Goal: Information Seeking & Learning: Learn about a topic

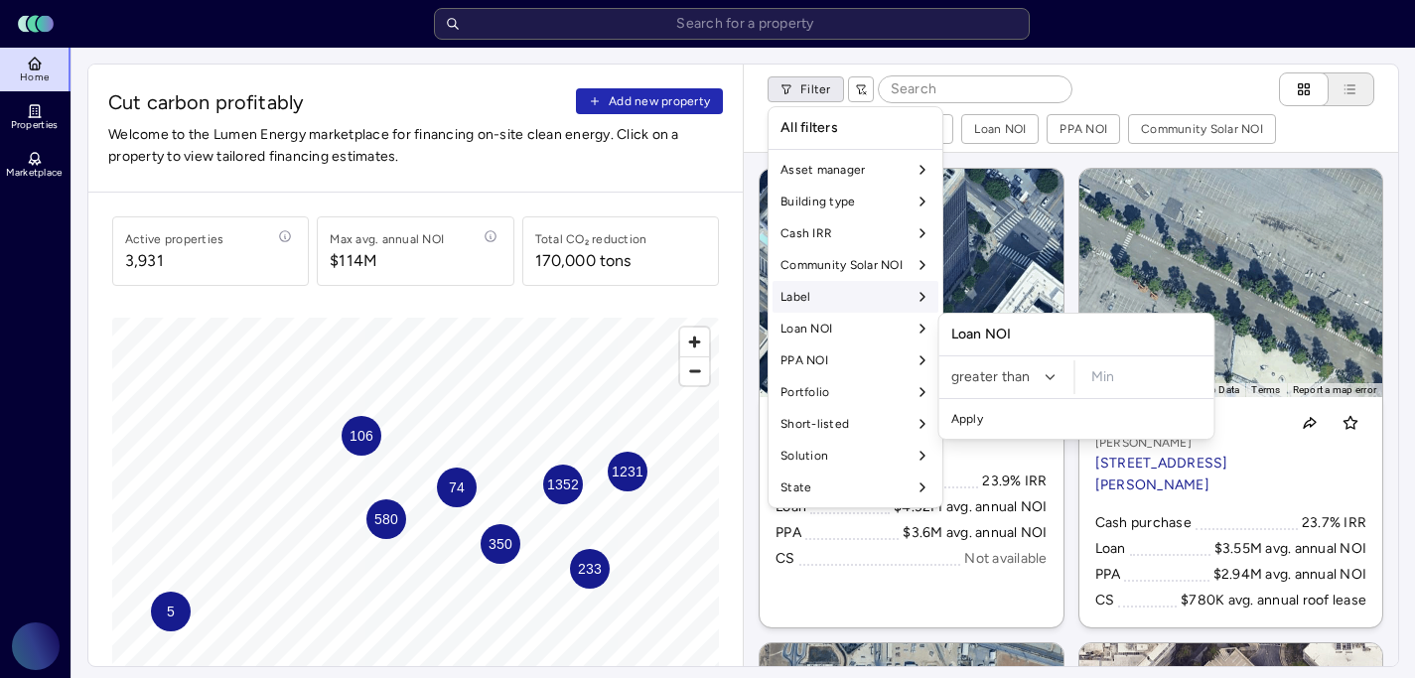
click at [861, 302] on div "Label" at bounding box center [856, 297] width 166 height 32
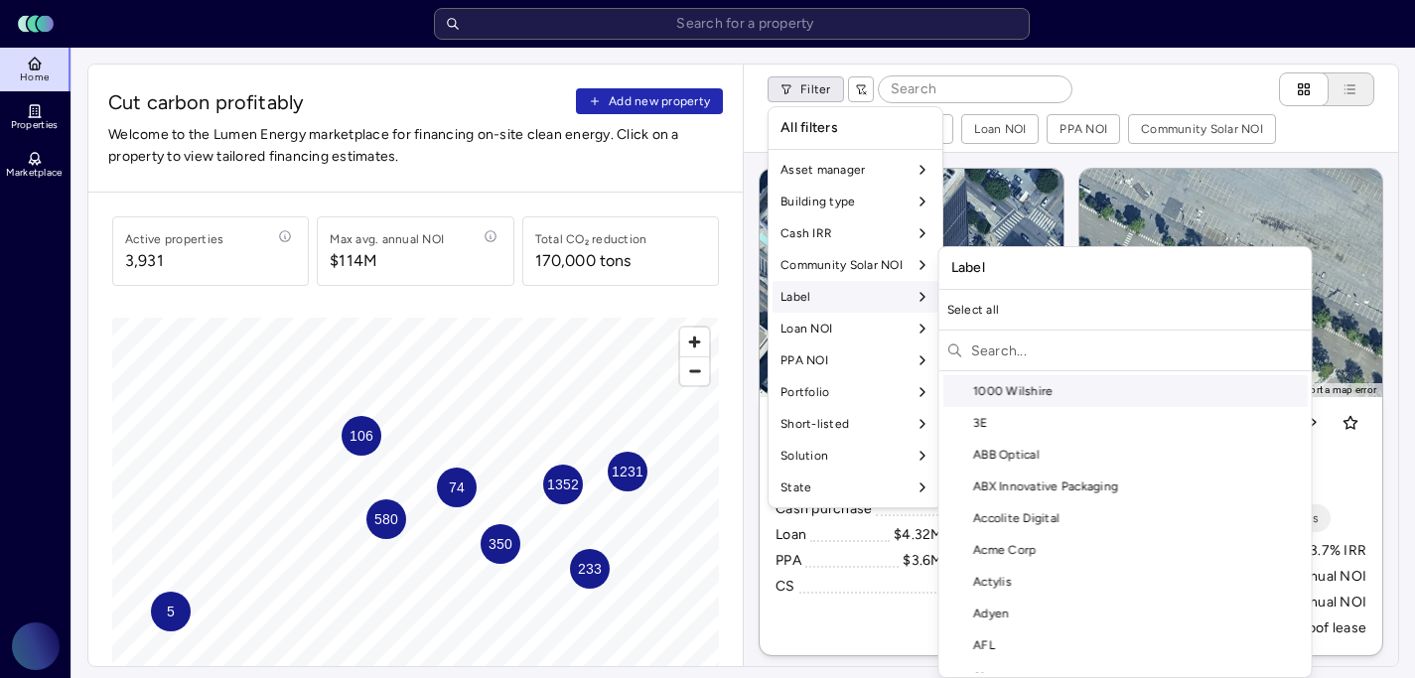
click at [1009, 349] on input "text" at bounding box center [1137, 351] width 333 height 32
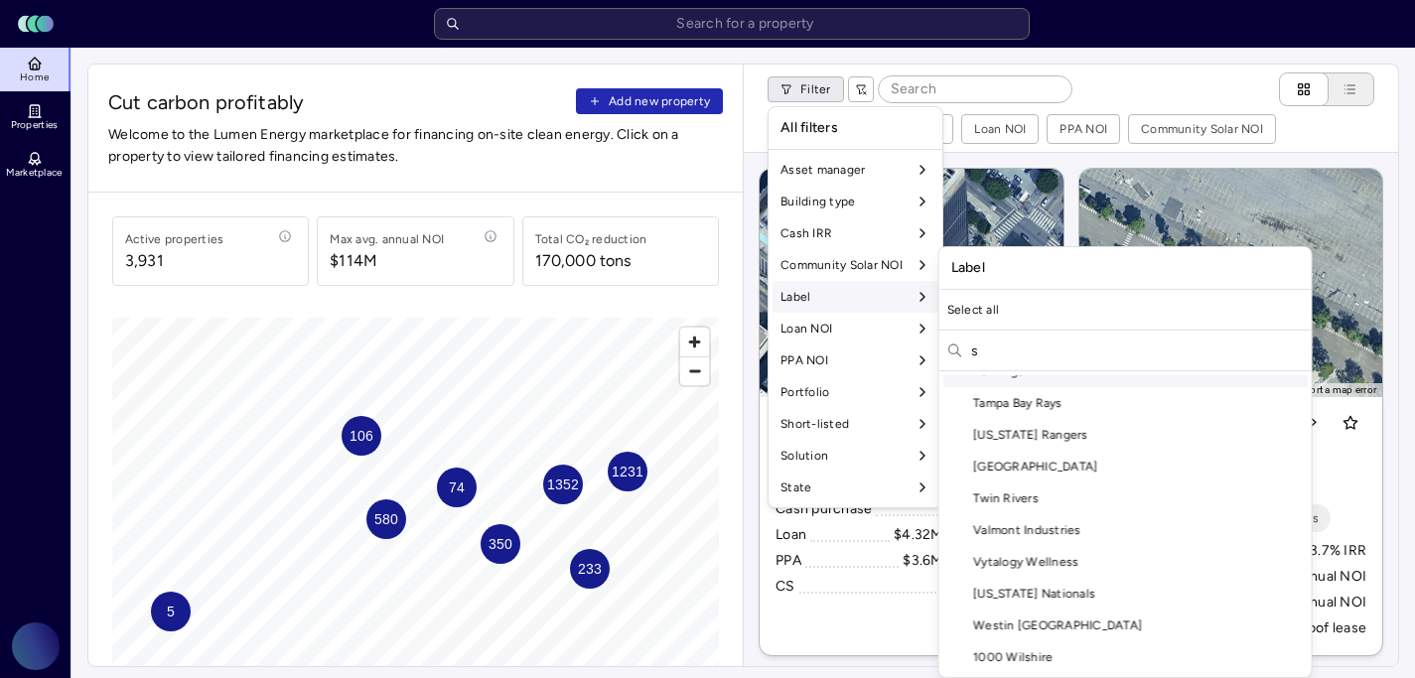
click at [1037, 352] on input "s" at bounding box center [1137, 351] width 333 height 32
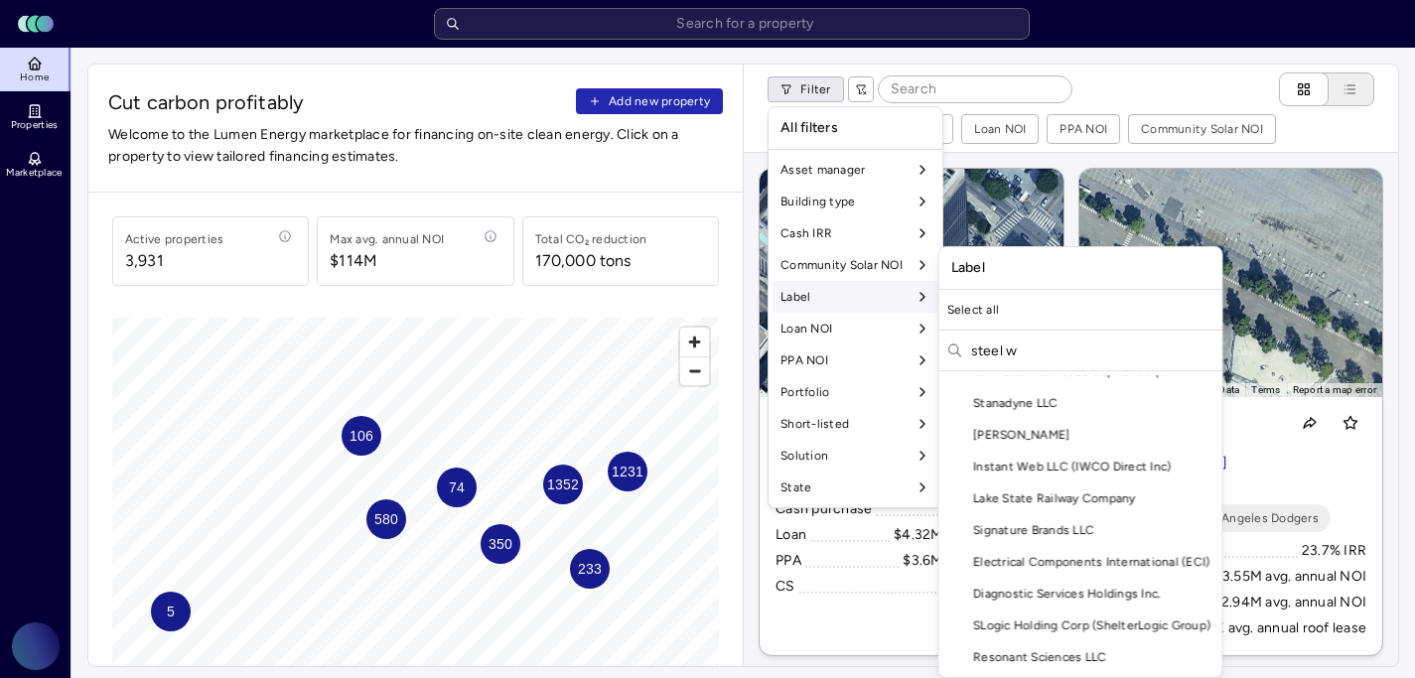
scroll to position [0, 0]
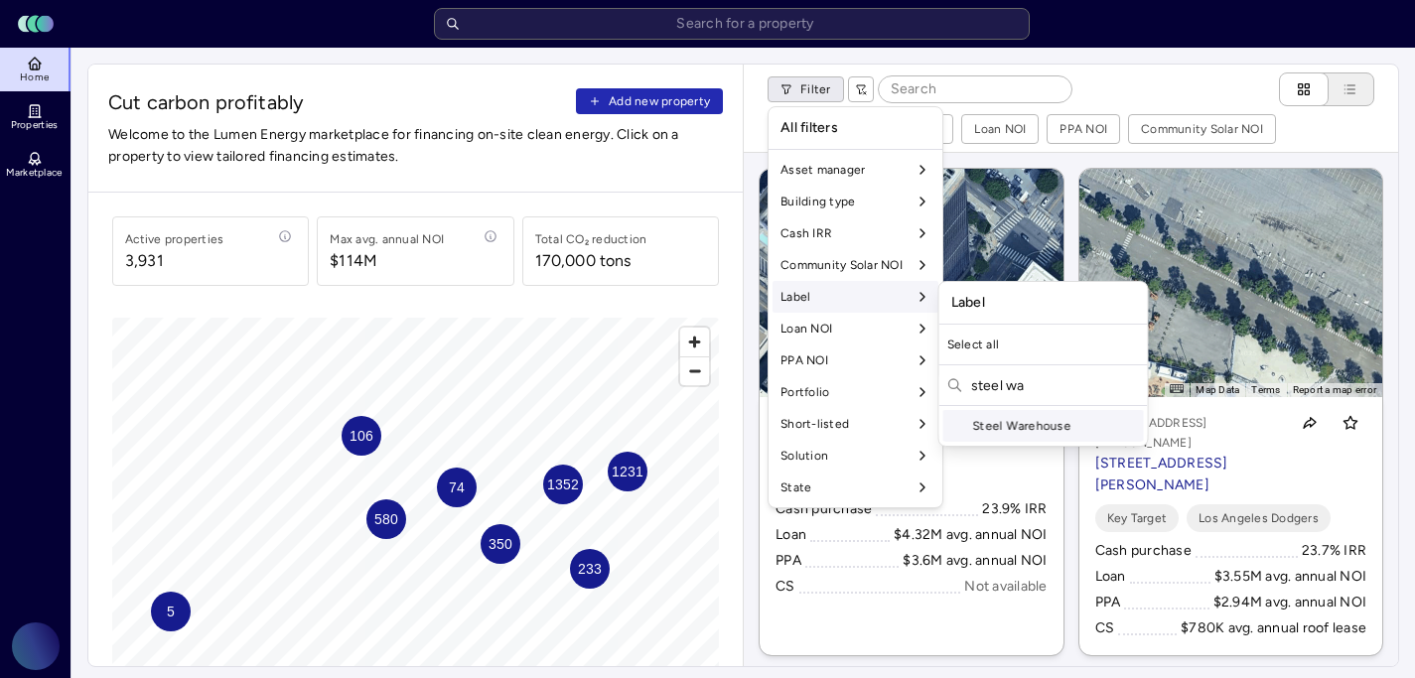
type input "steel wa"
click at [1052, 427] on div "Steel Warehouse" at bounding box center [1044, 426] width 201 height 32
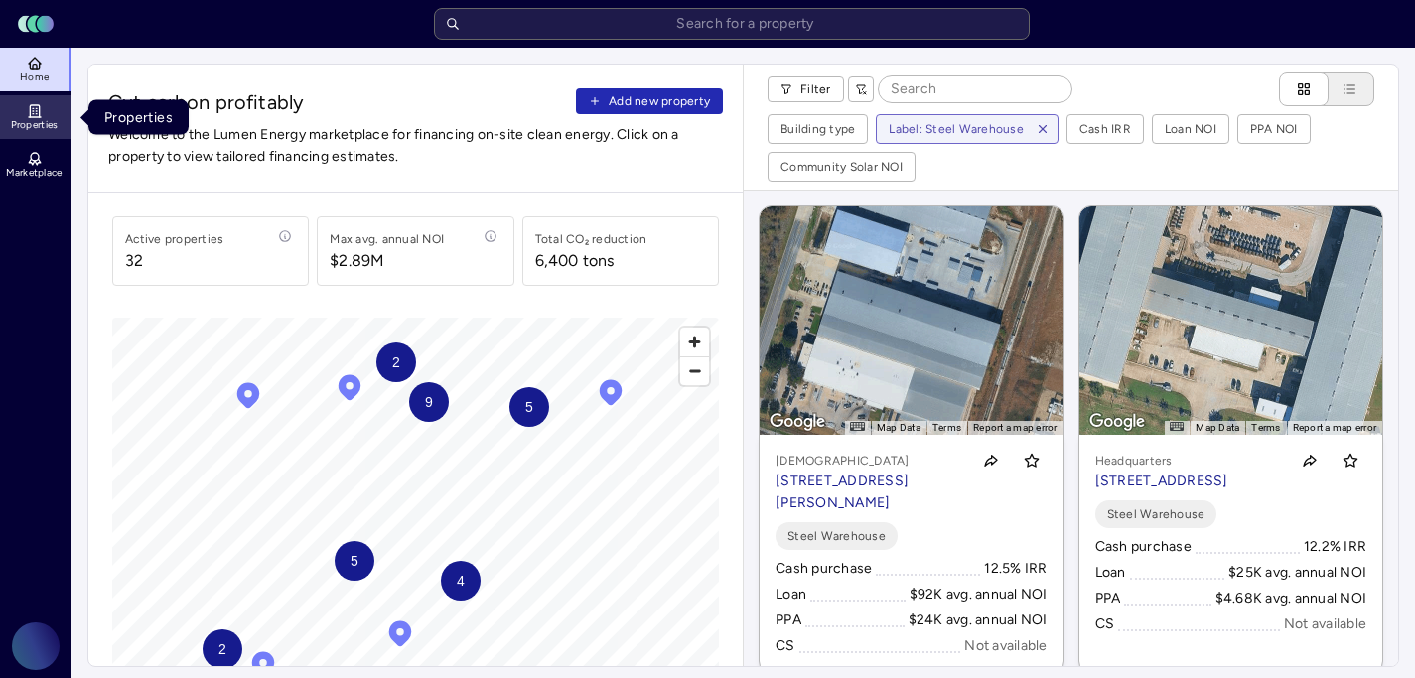
click at [39, 113] on icon at bounding box center [34, 111] width 9 height 12
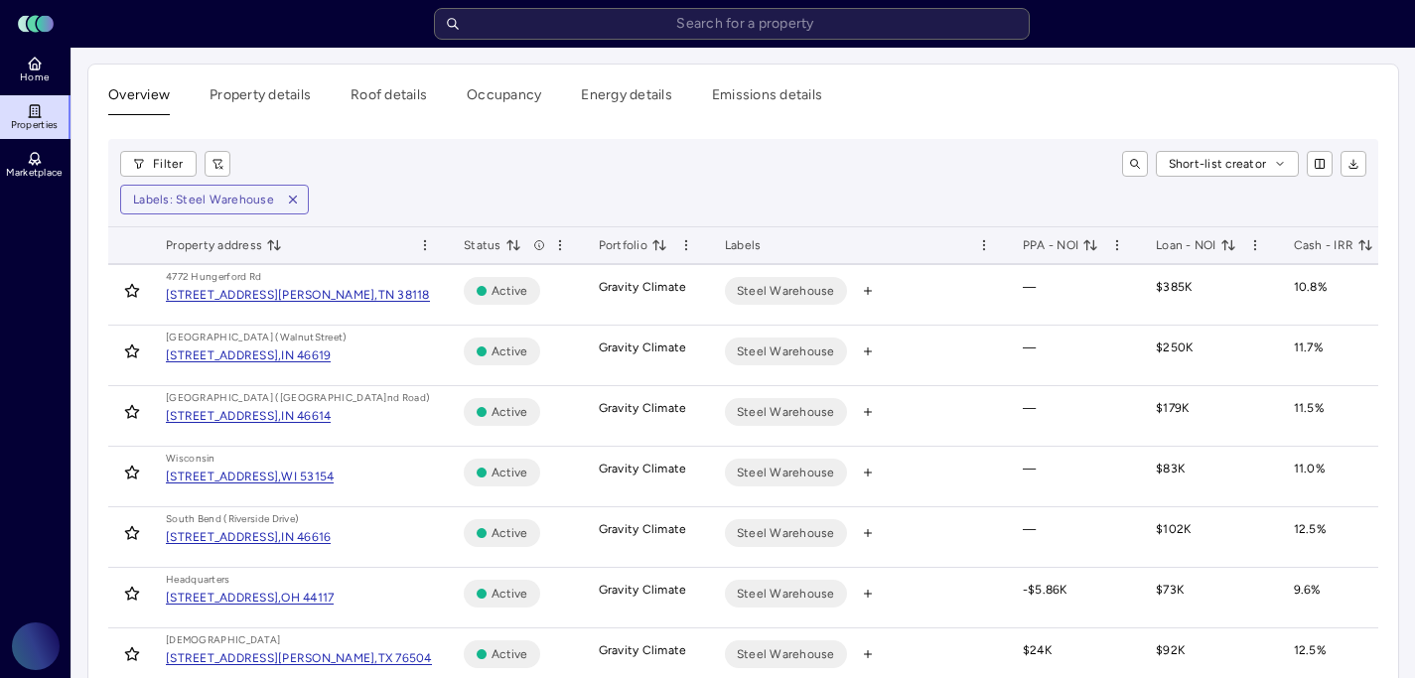
click at [1316, 236] on span "Cash - IRR" at bounding box center [1334, 245] width 80 height 20
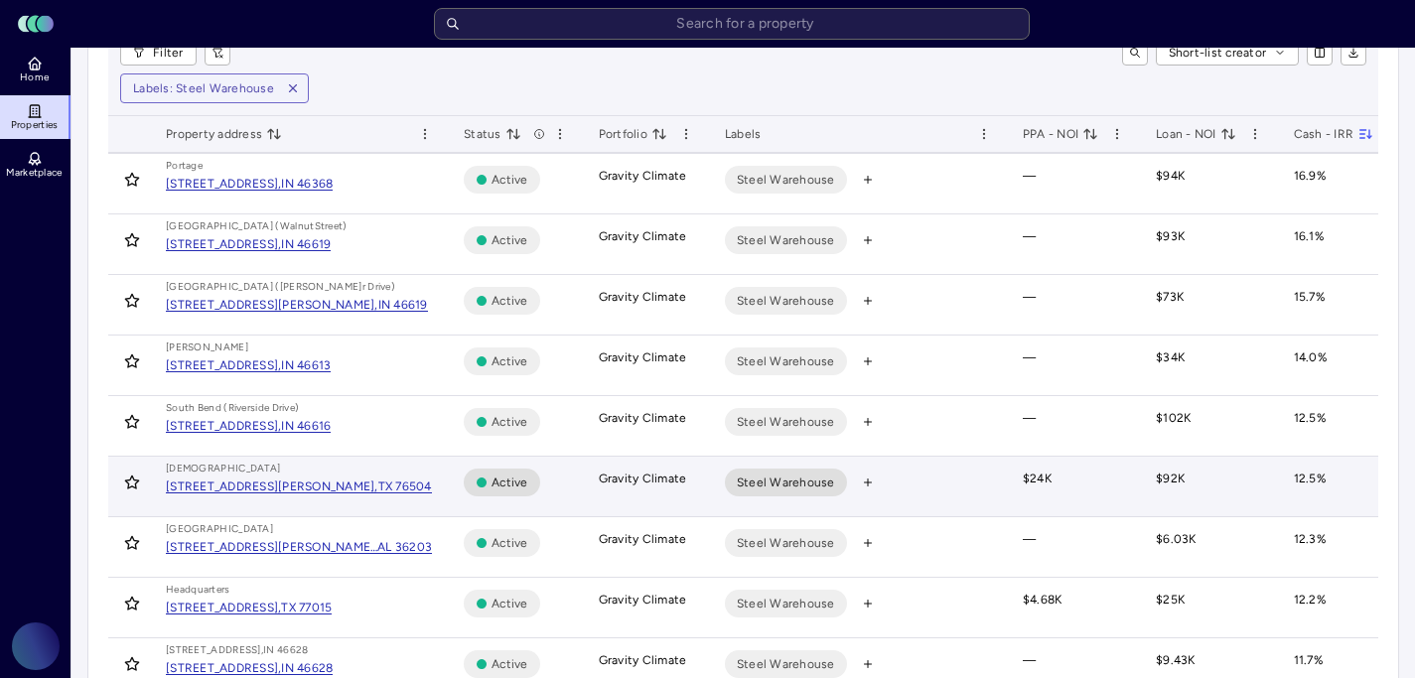
scroll to position [96, 0]
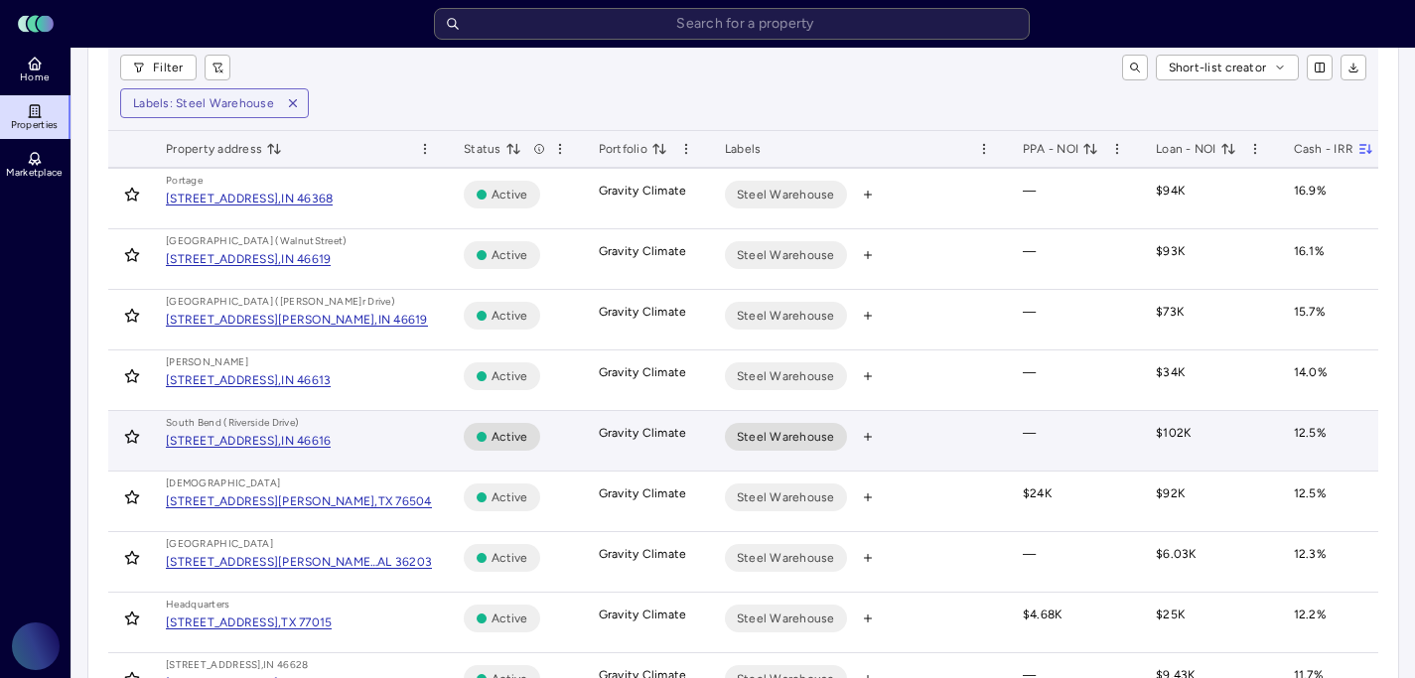
scroll to position [97, 0]
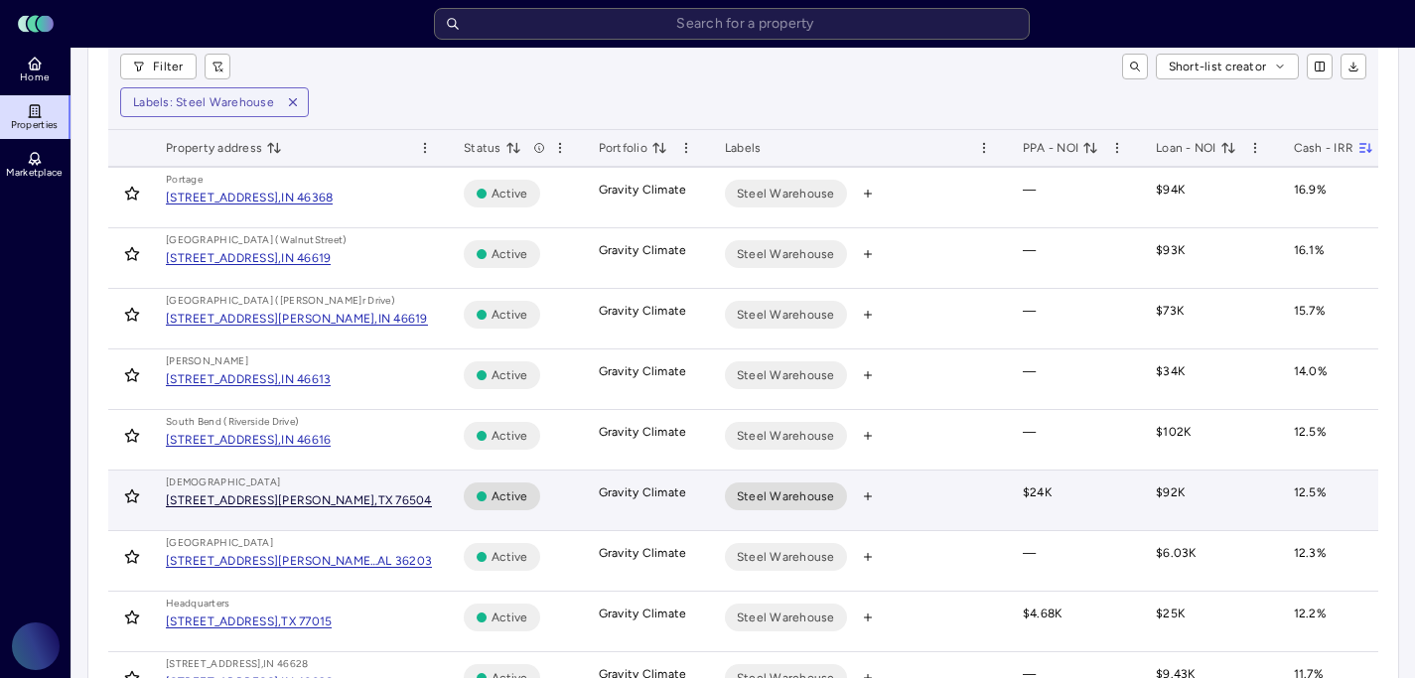
click at [260, 496] on div "[STREET_ADDRESS][PERSON_NAME]," at bounding box center [272, 501] width 213 height 12
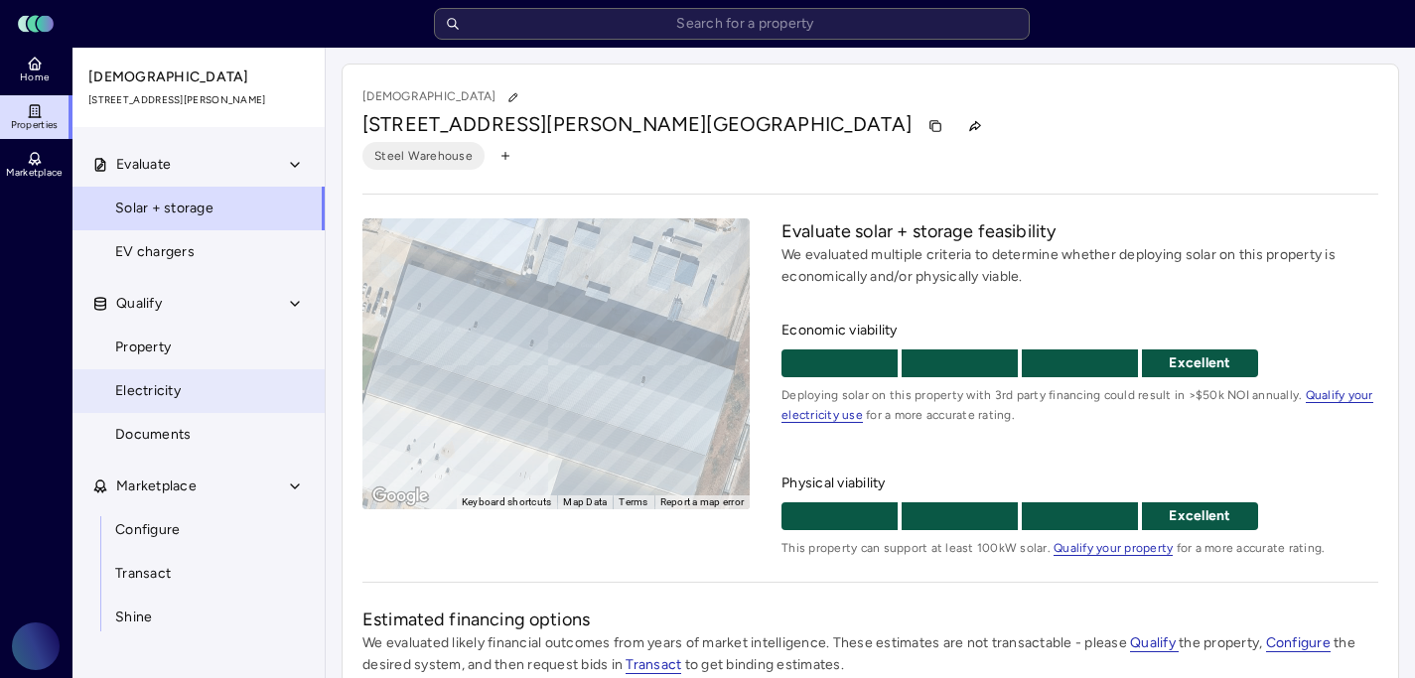
click at [240, 399] on link "Electricity" at bounding box center [199, 391] width 254 height 44
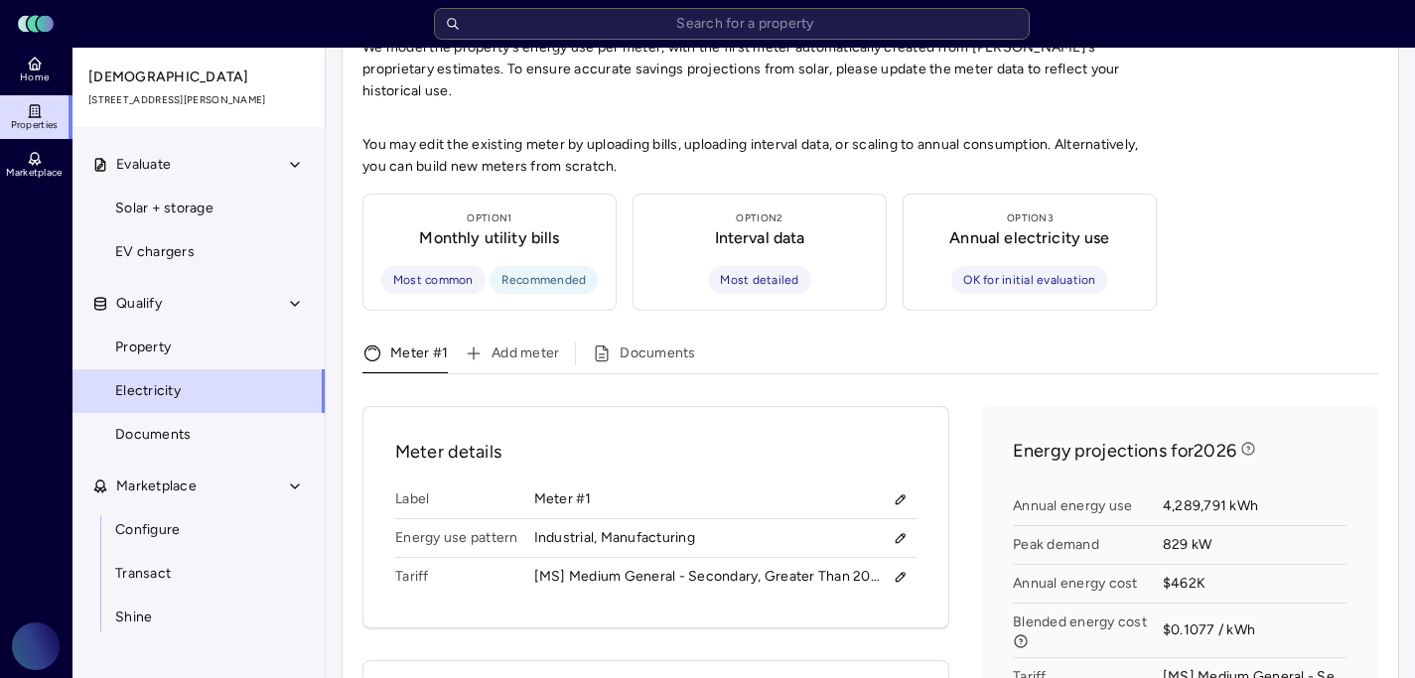
scroll to position [672, 0]
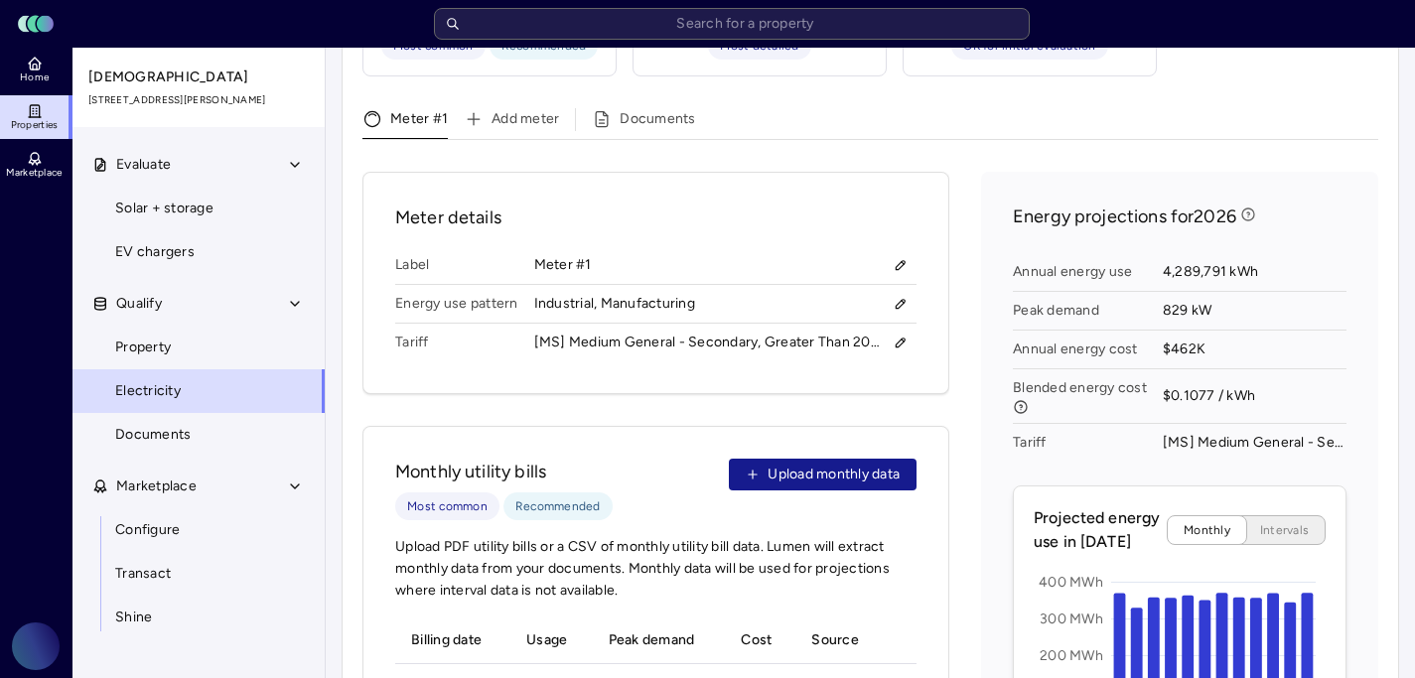
click at [838, 464] on span "Upload monthly data" at bounding box center [834, 475] width 132 height 22
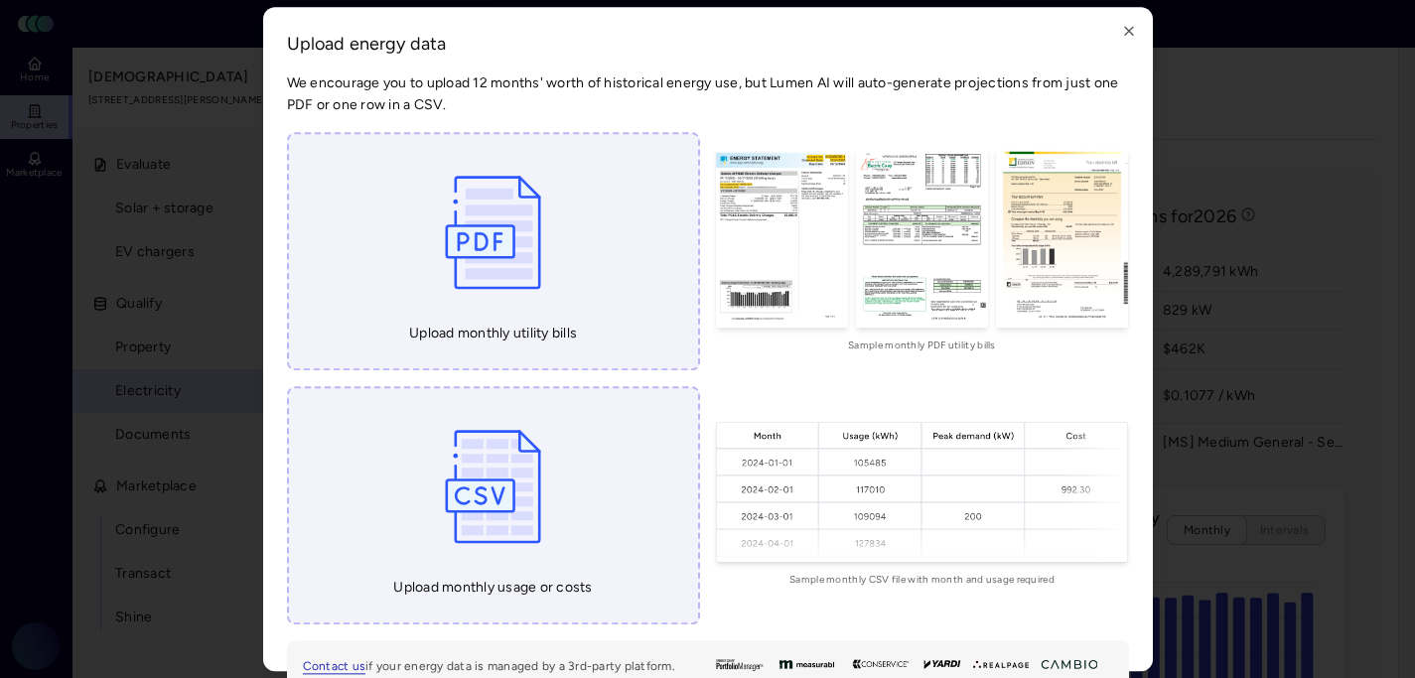
click at [552, 290] on div "Upload monthly utility bills" at bounding box center [493, 251] width 413 height 238
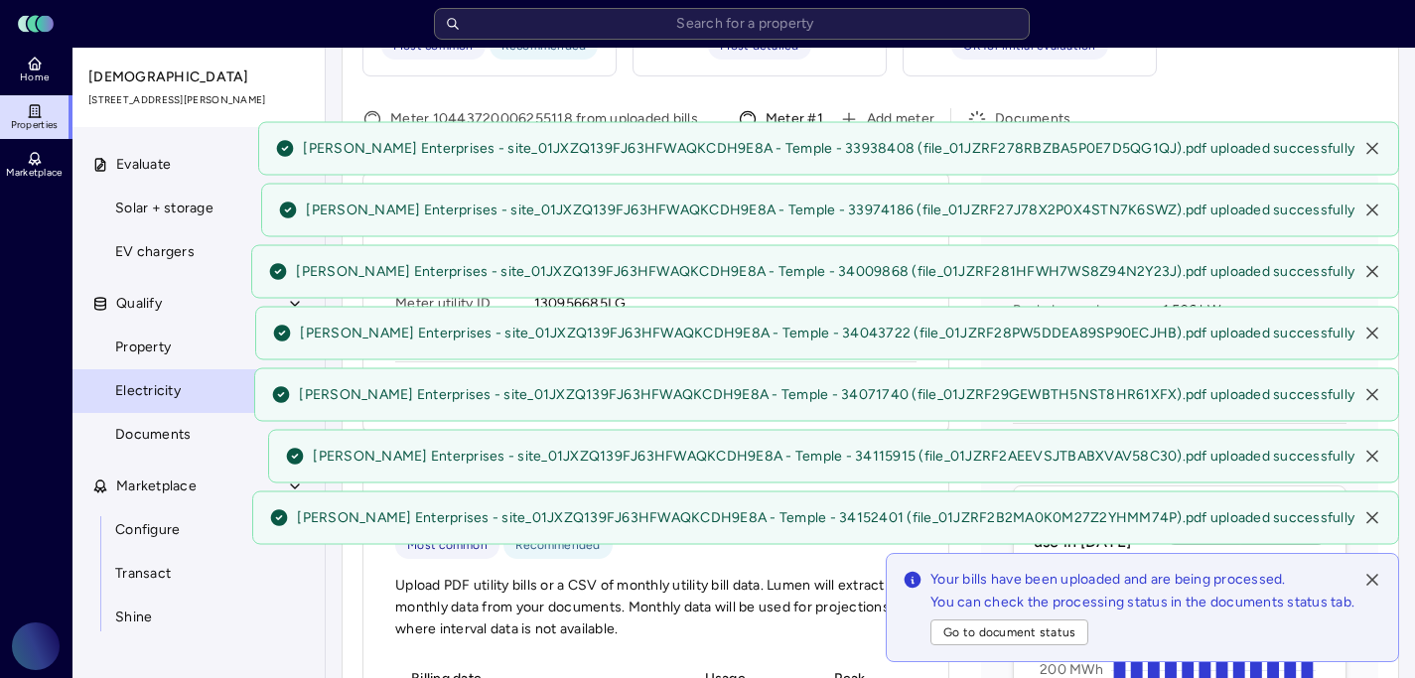
click at [1374, 579] on icon at bounding box center [1373, 580] width 10 height 10
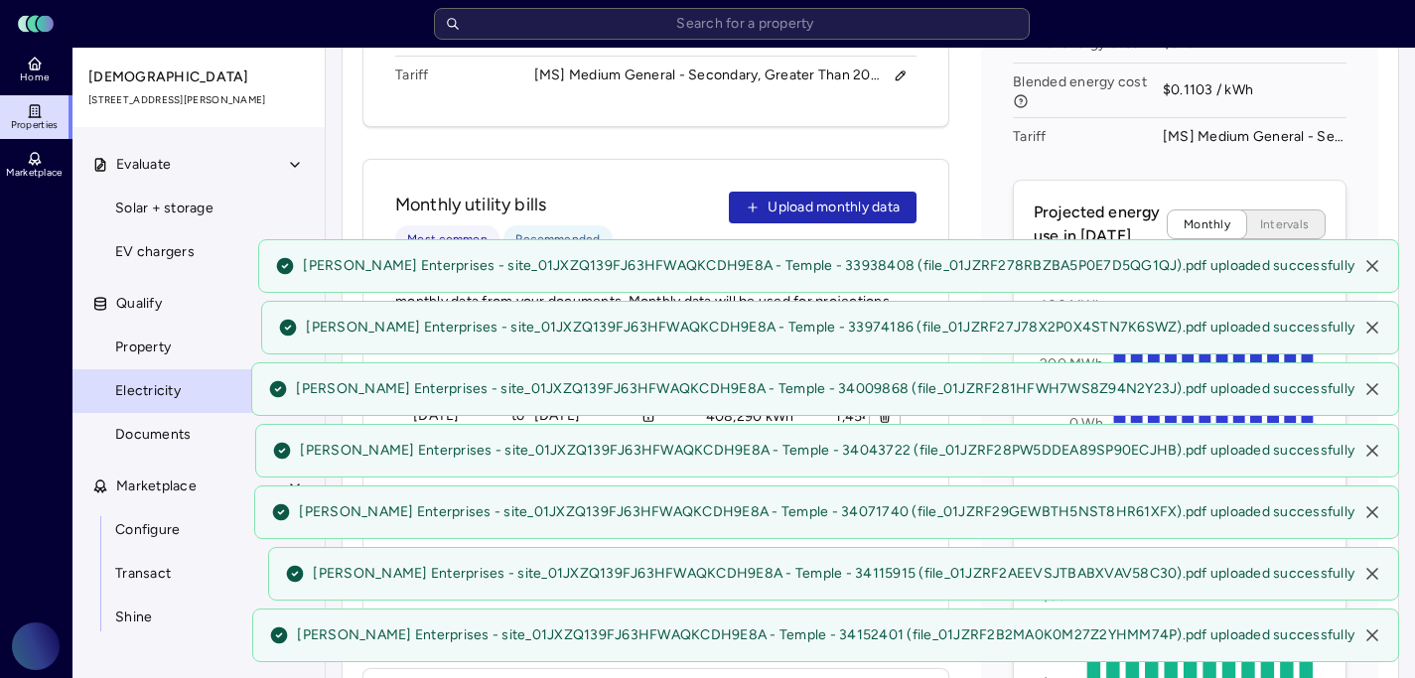
scroll to position [980, 0]
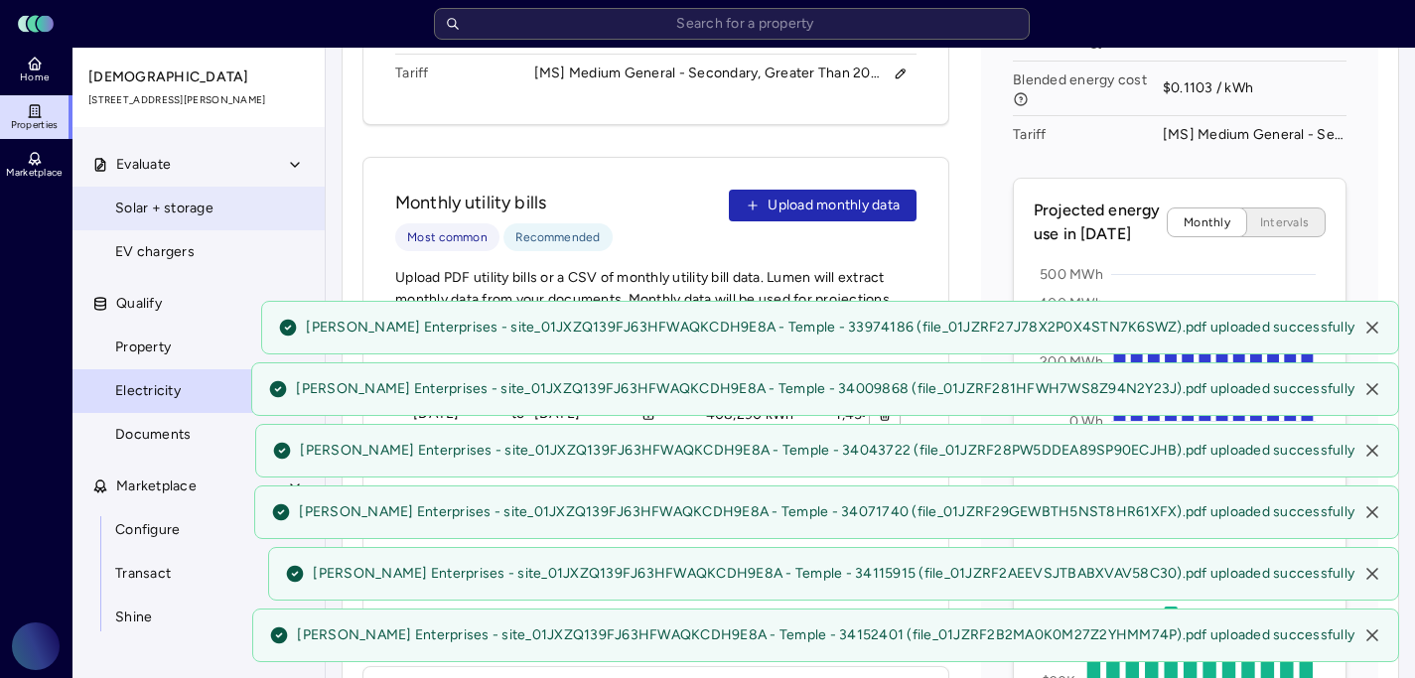
click at [223, 215] on link "Solar + storage" at bounding box center [199, 209] width 254 height 44
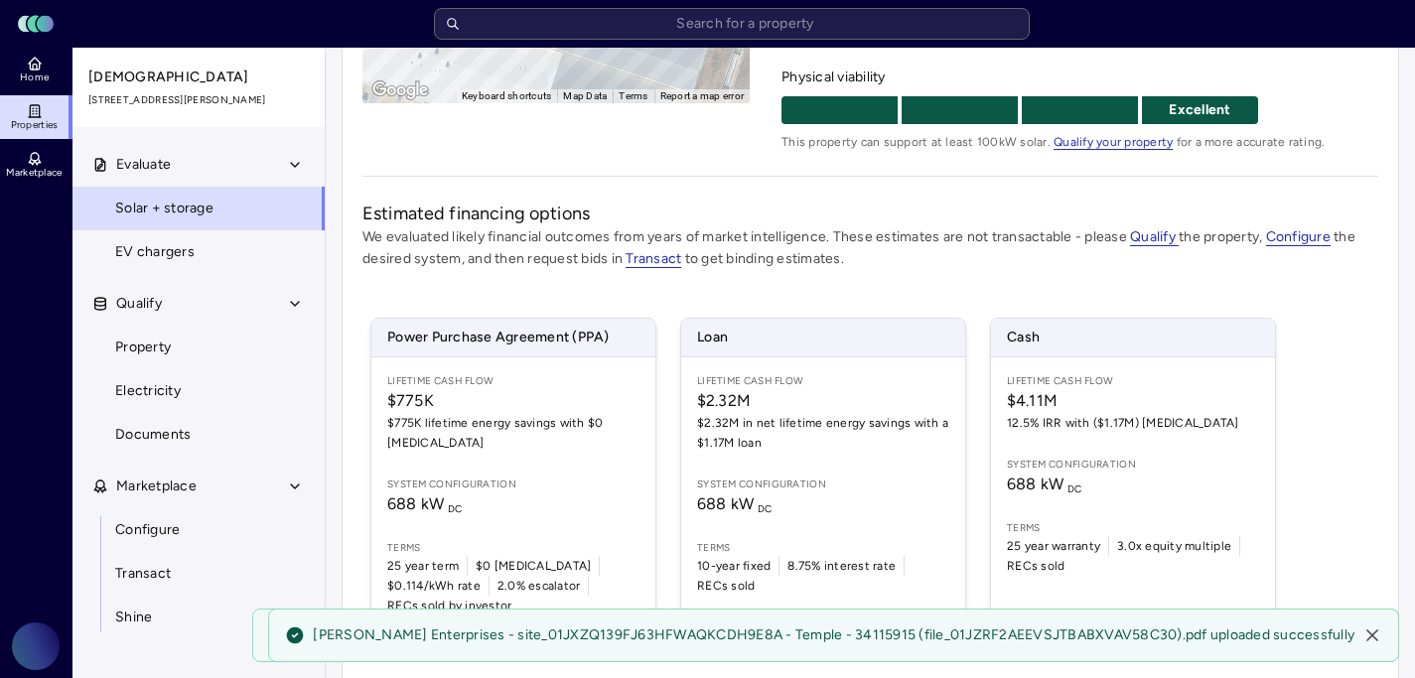
scroll to position [443, 0]
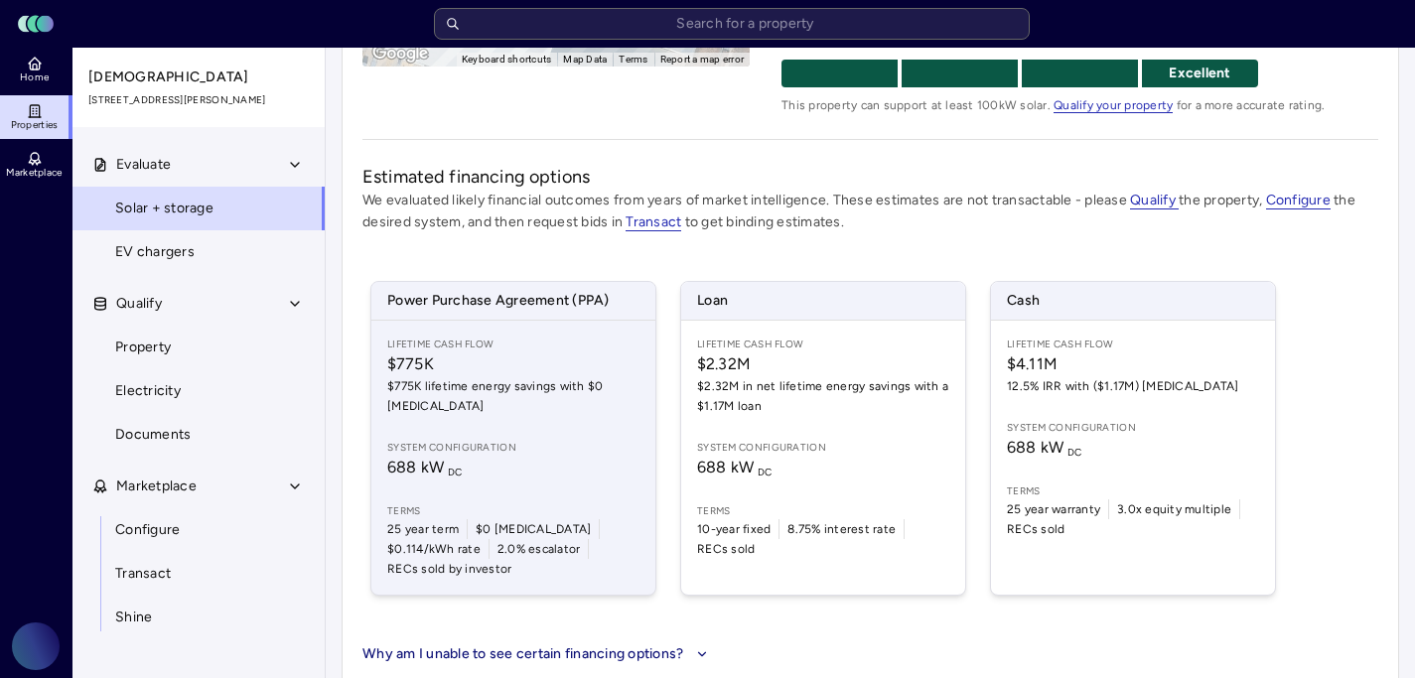
click at [566, 371] on span "$775K" at bounding box center [513, 365] width 252 height 24
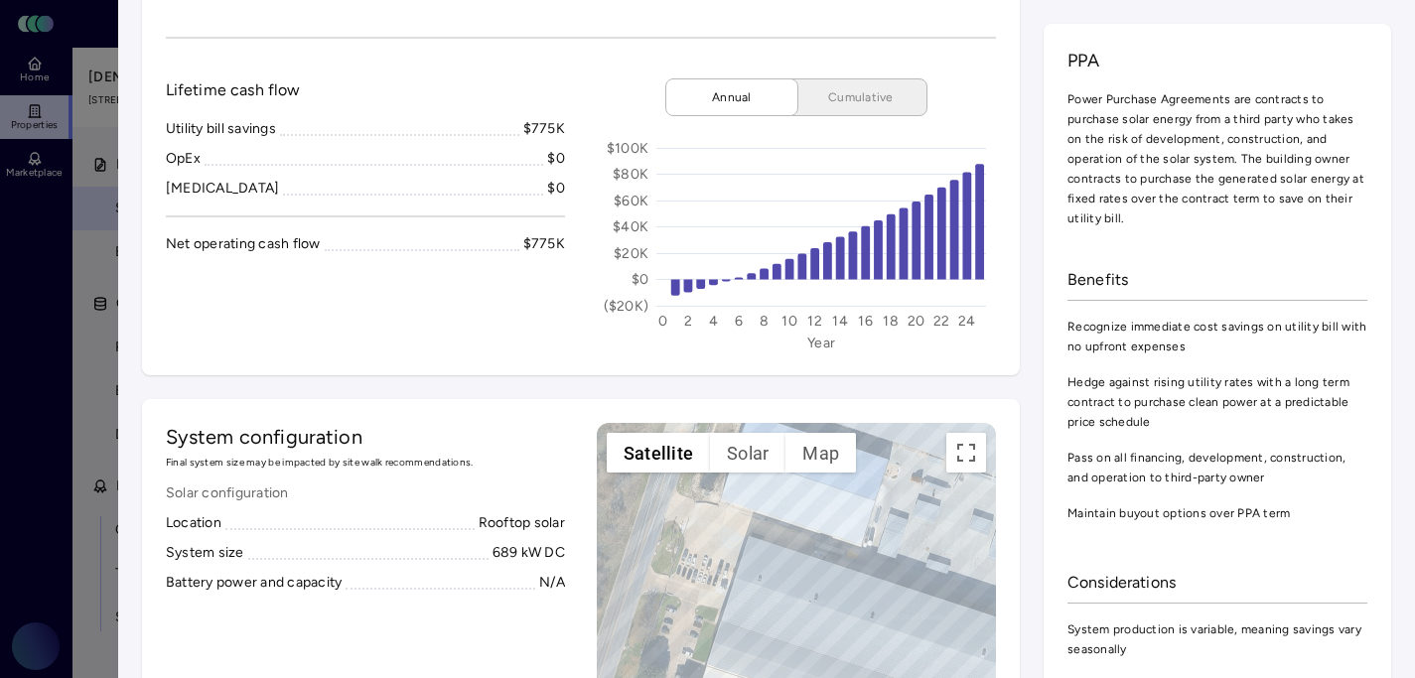
scroll to position [615, 0]
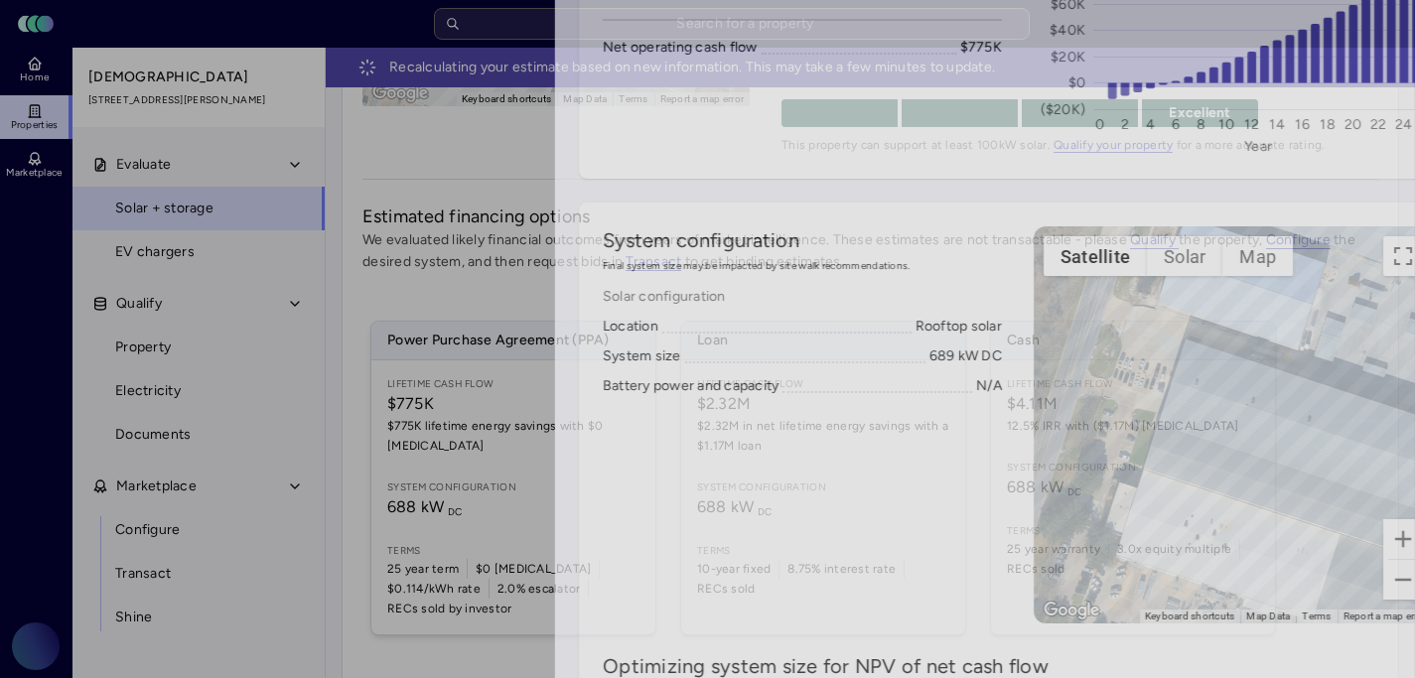
click at [110, 343] on div at bounding box center [707, 339] width 1415 height 678
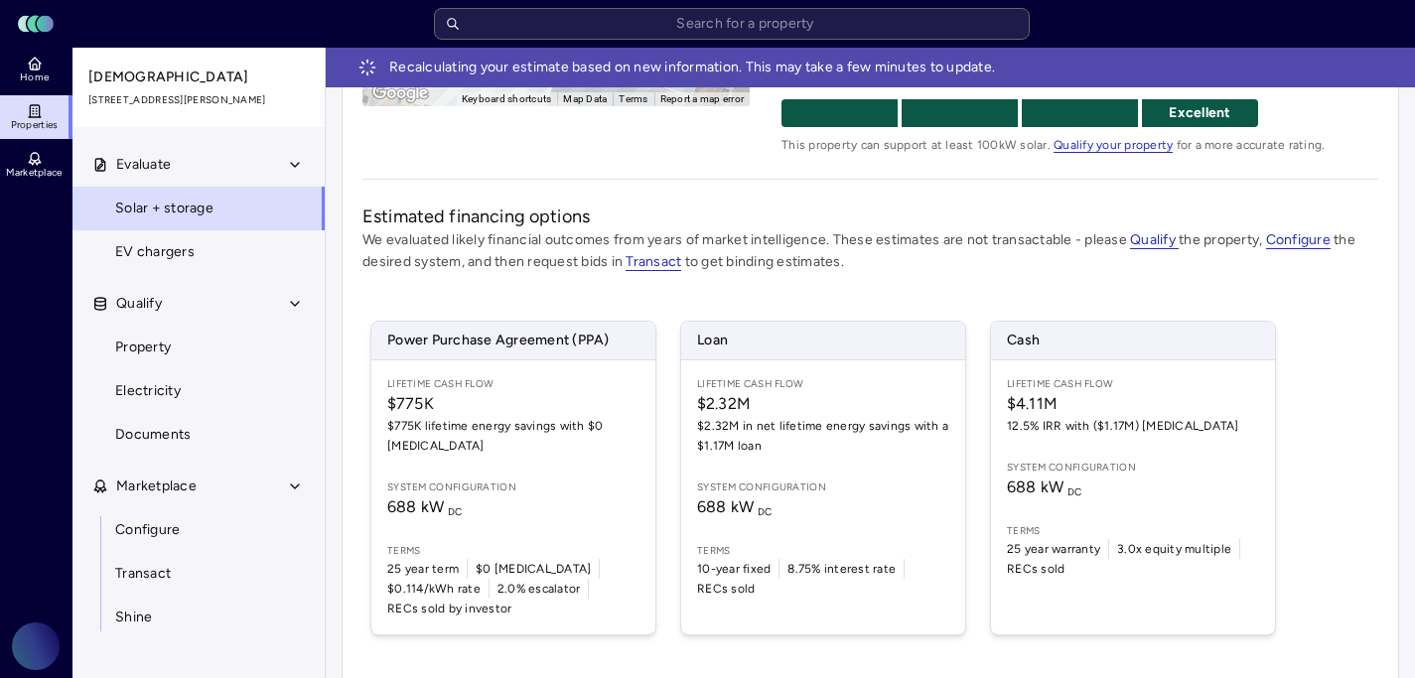
click at [976, 275] on div "Estimated financing options We evaluated likely financial outcomes from years o…" at bounding box center [871, 455] width 1016 height 502
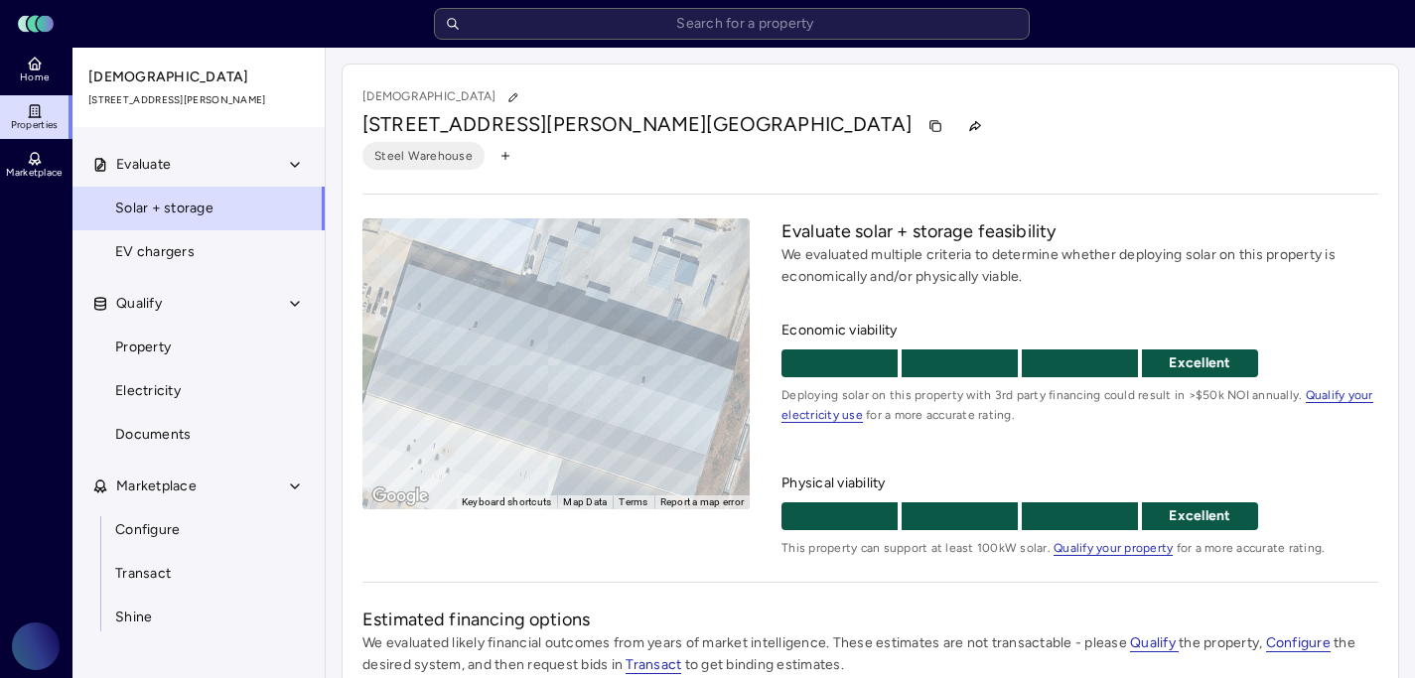
click at [49, 107] on link "Properties" at bounding box center [36, 117] width 73 height 44
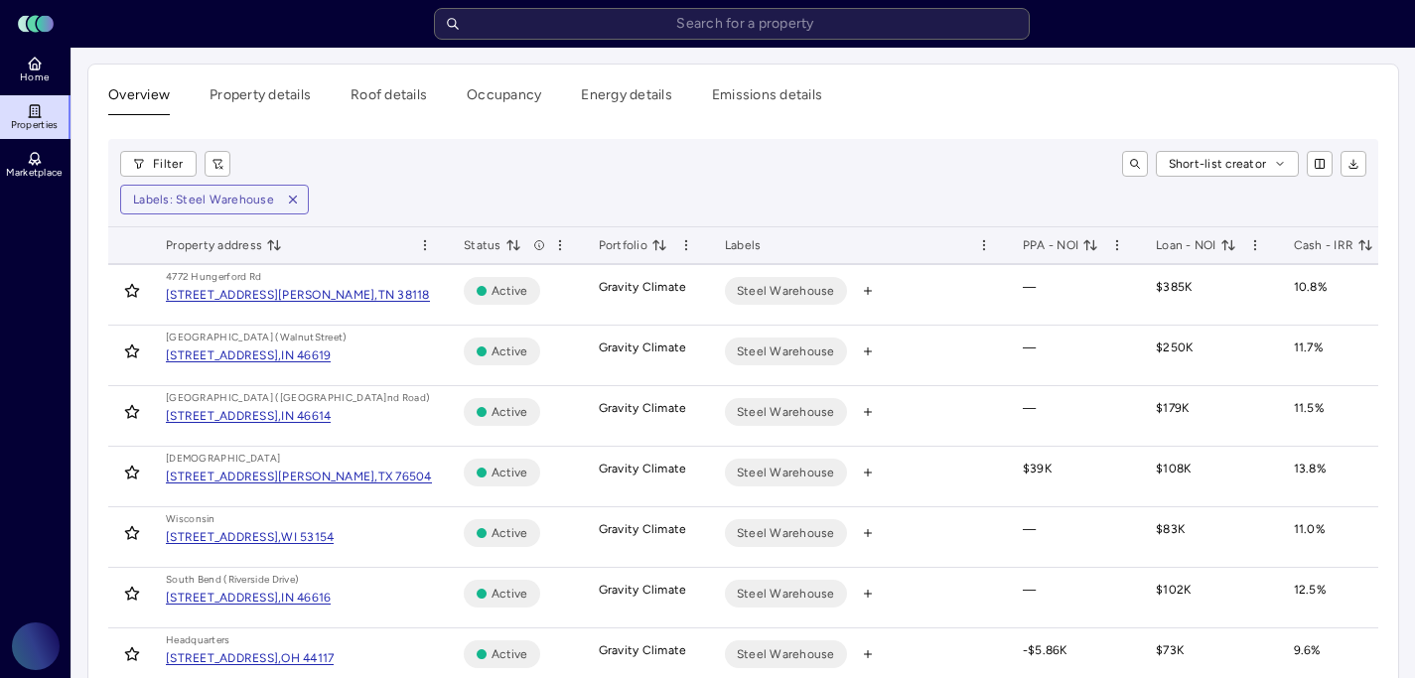
click at [1340, 247] on span "Cash - IRR" at bounding box center [1334, 245] width 80 height 20
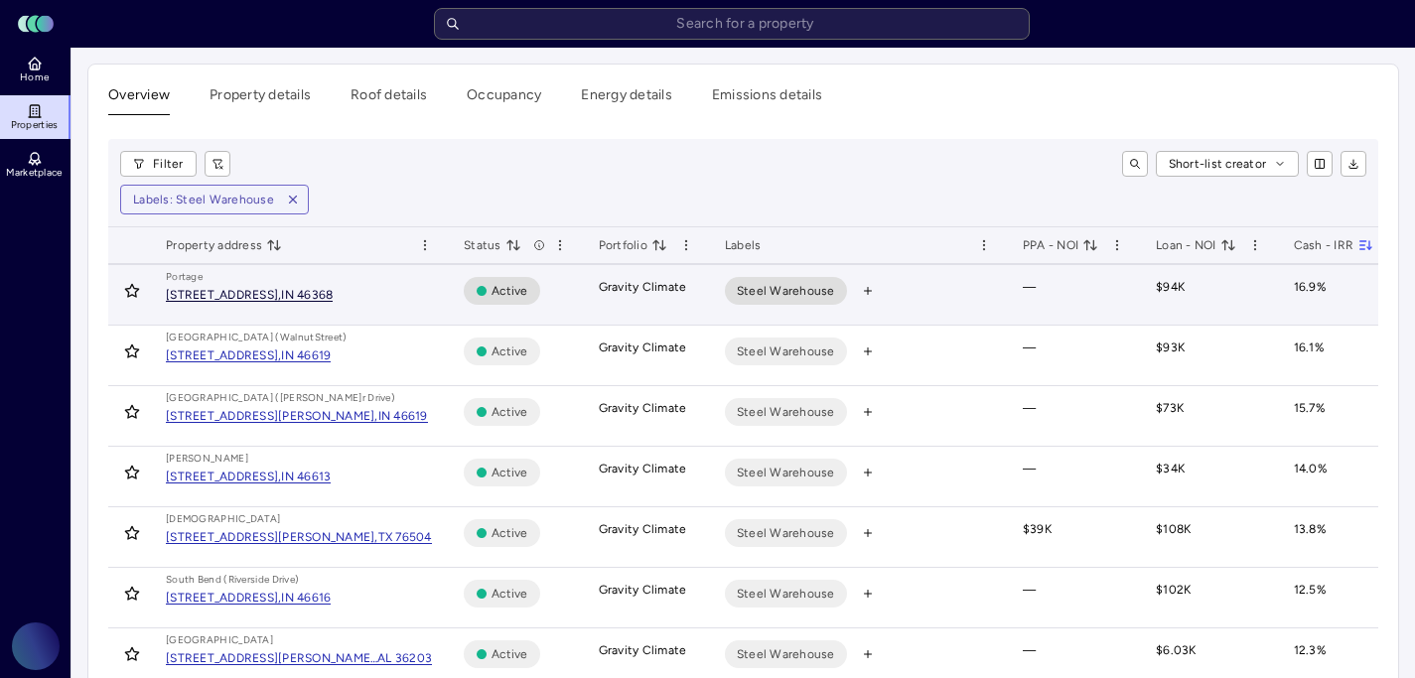
click at [281, 291] on div "[STREET_ADDRESS]," at bounding box center [223, 295] width 115 height 12
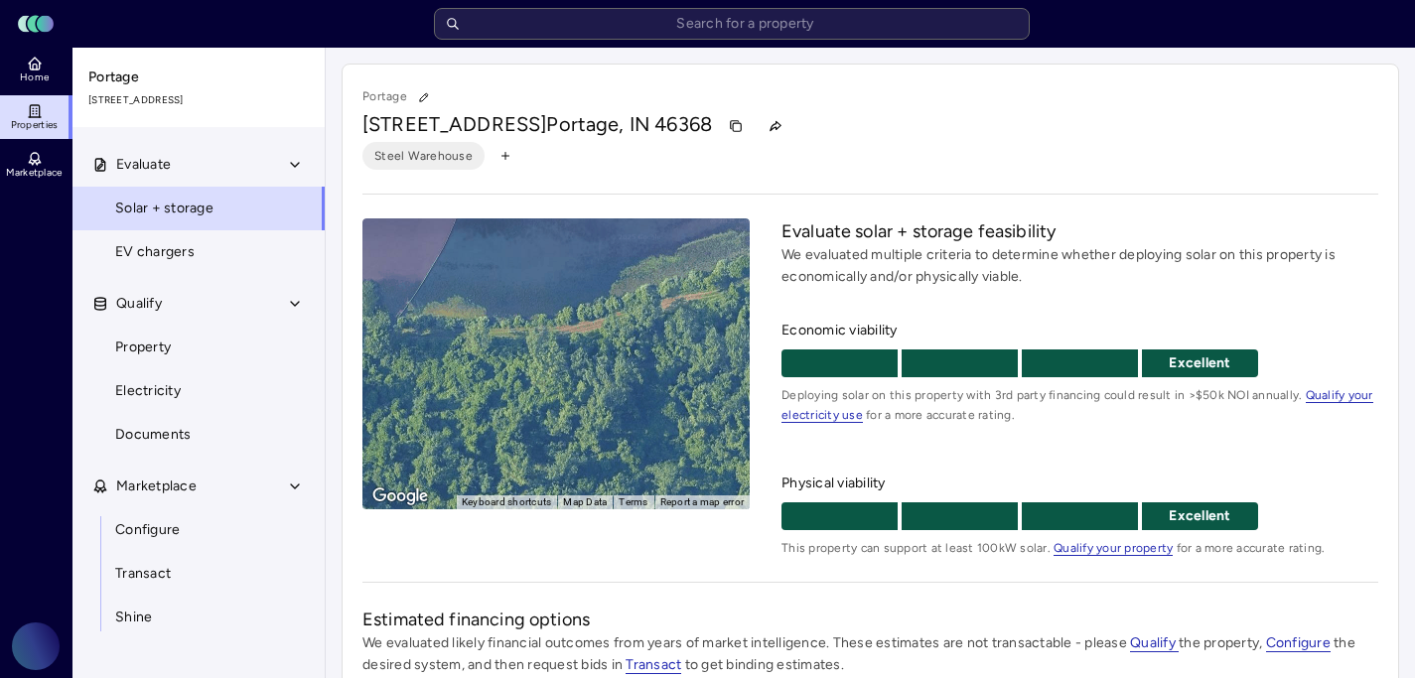
click at [32, 112] on icon at bounding box center [35, 111] width 16 height 16
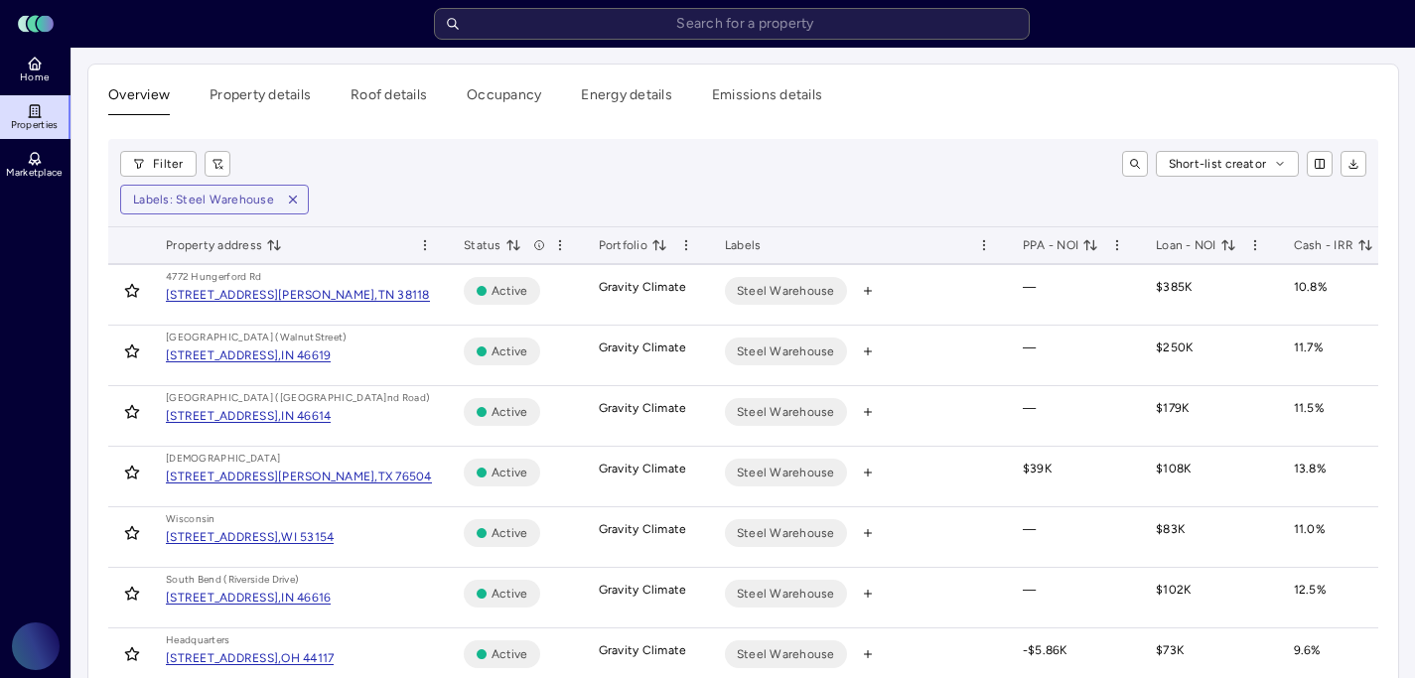
click at [1332, 247] on span "Cash - IRR" at bounding box center [1334, 245] width 80 height 20
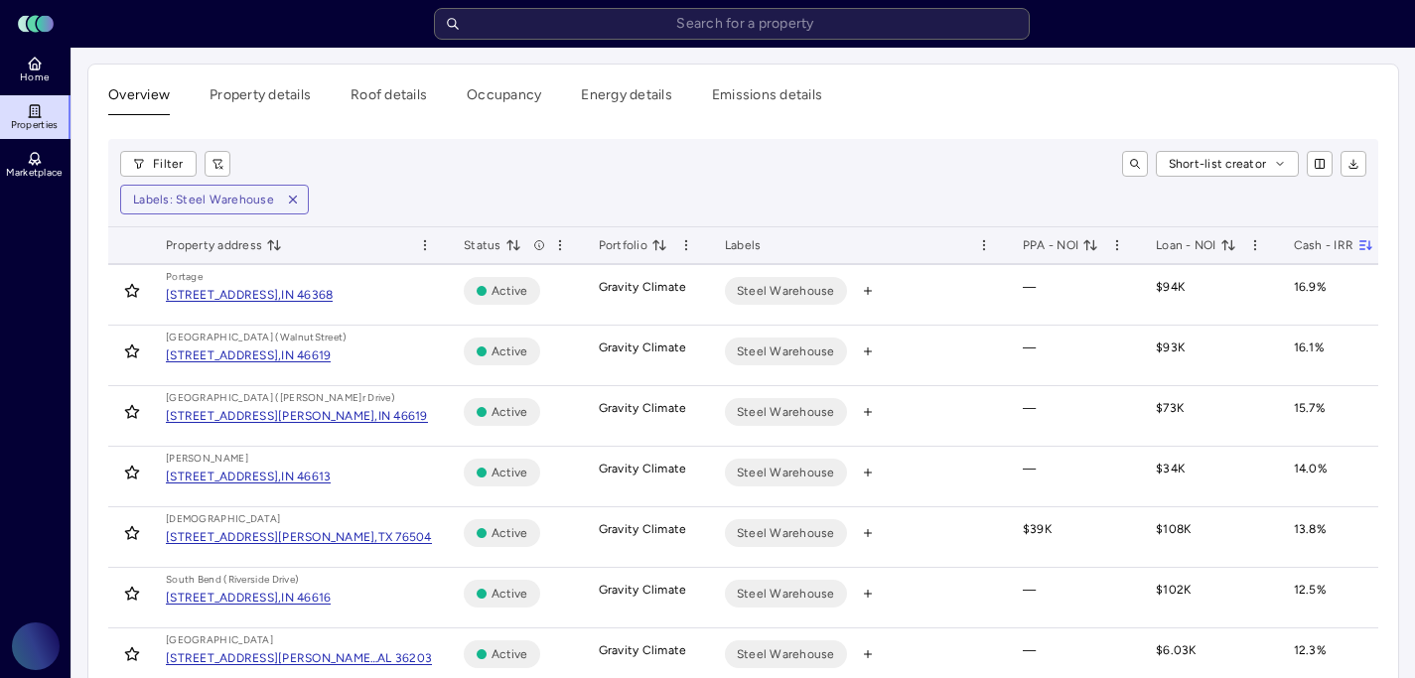
click at [281, 354] on div "[STREET_ADDRESS]," at bounding box center [223, 356] width 115 height 12
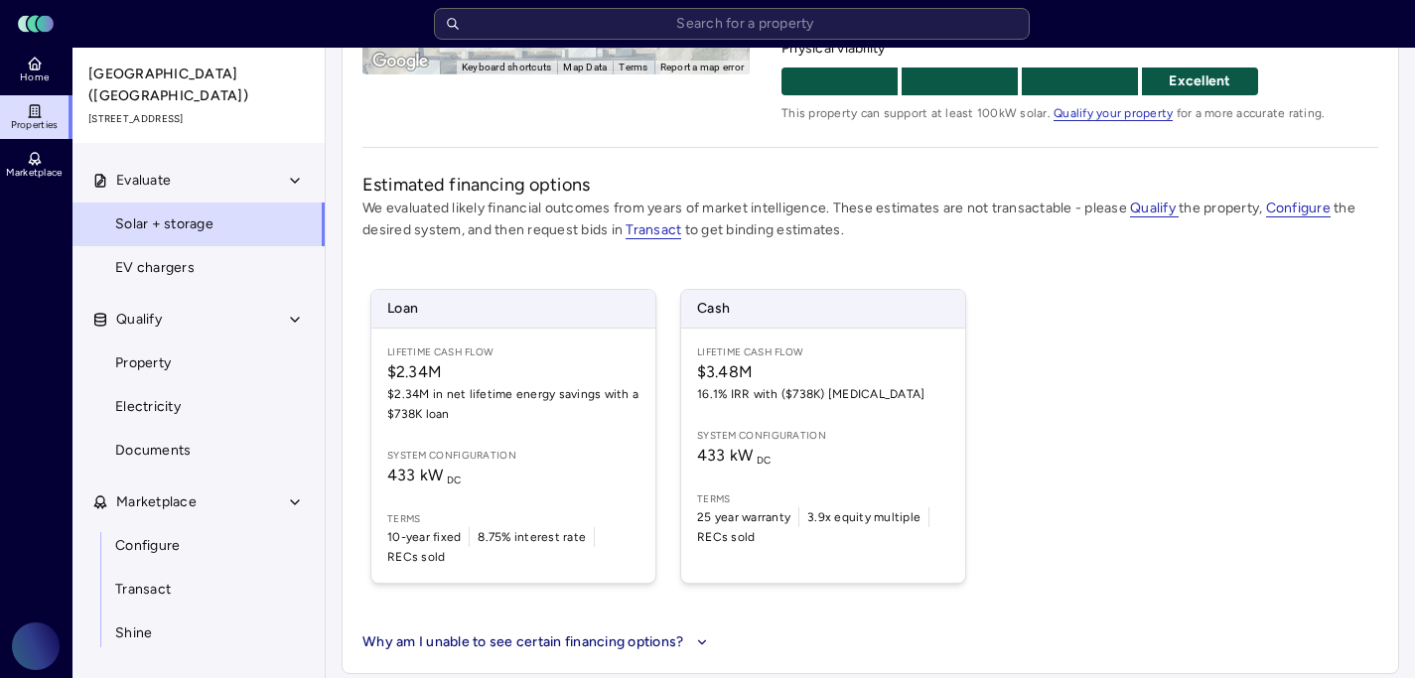
scroll to position [447, 0]
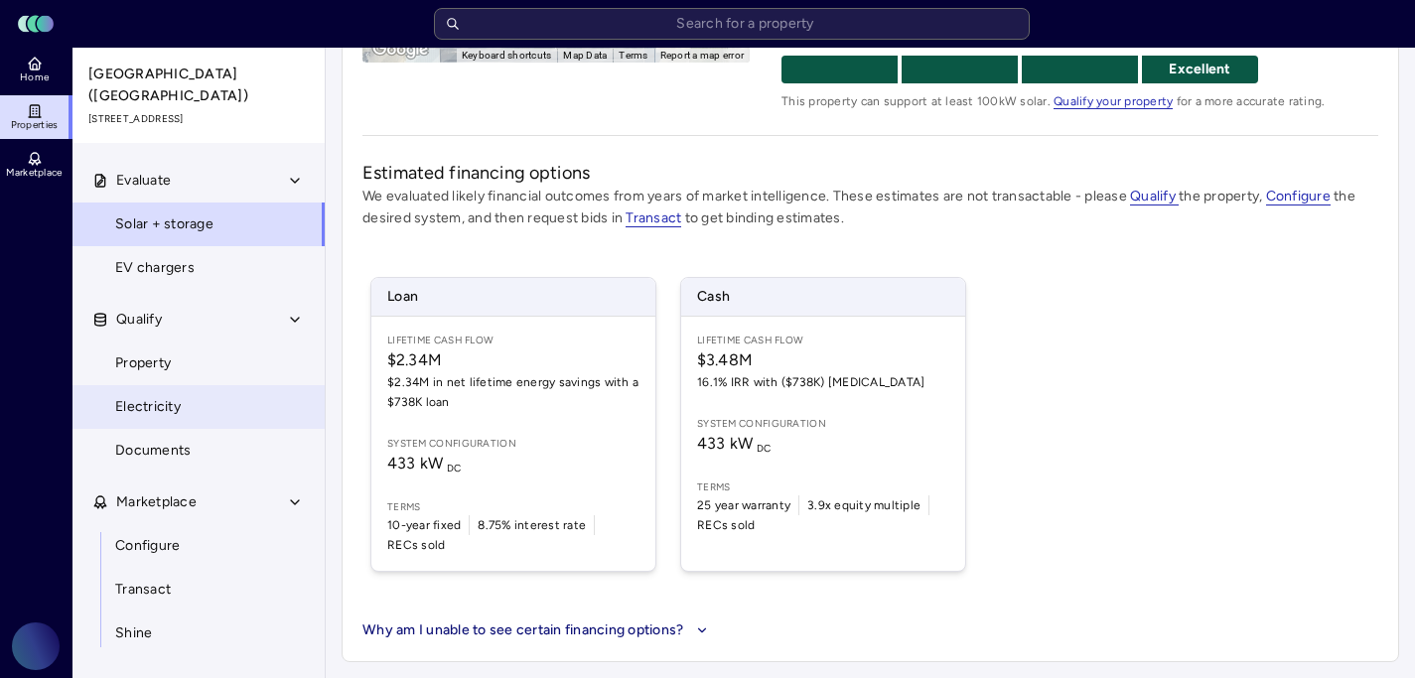
click at [214, 385] on link "Electricity" at bounding box center [199, 407] width 254 height 44
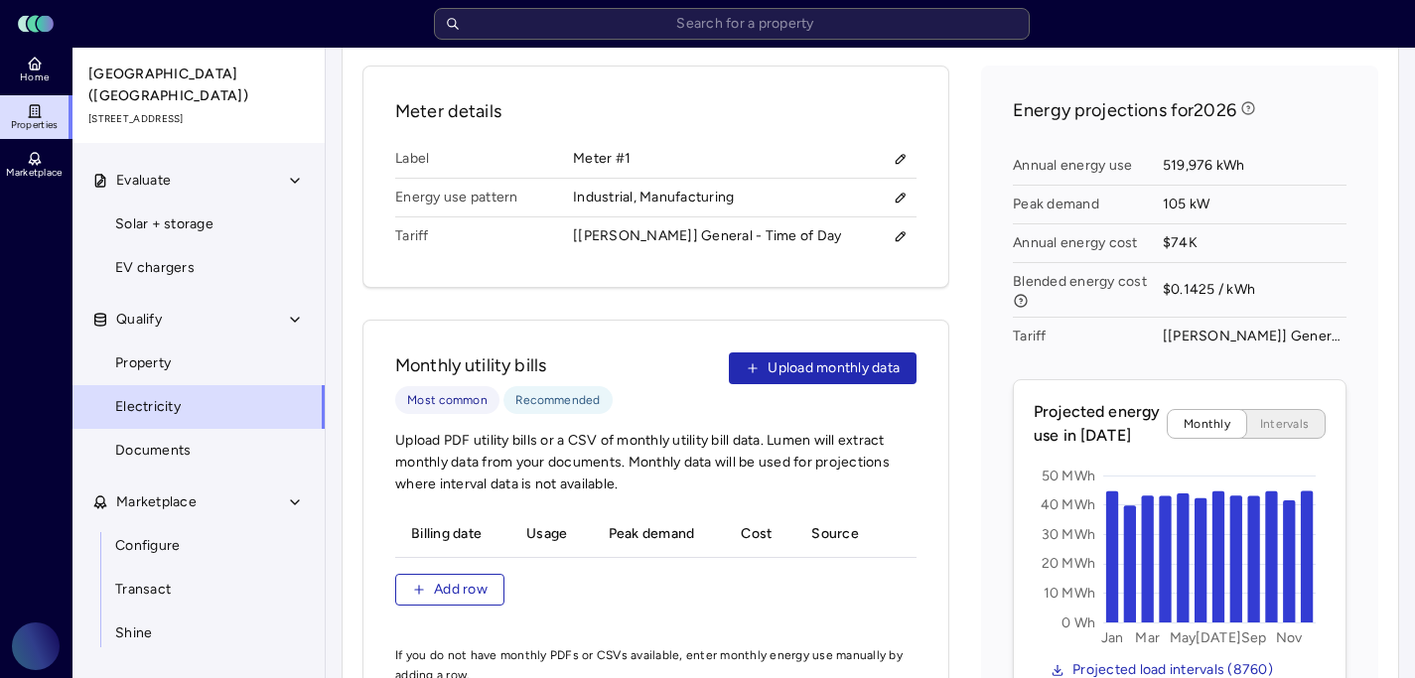
scroll to position [780, 0]
click at [787, 357] on span "Upload monthly data" at bounding box center [834, 368] width 132 height 22
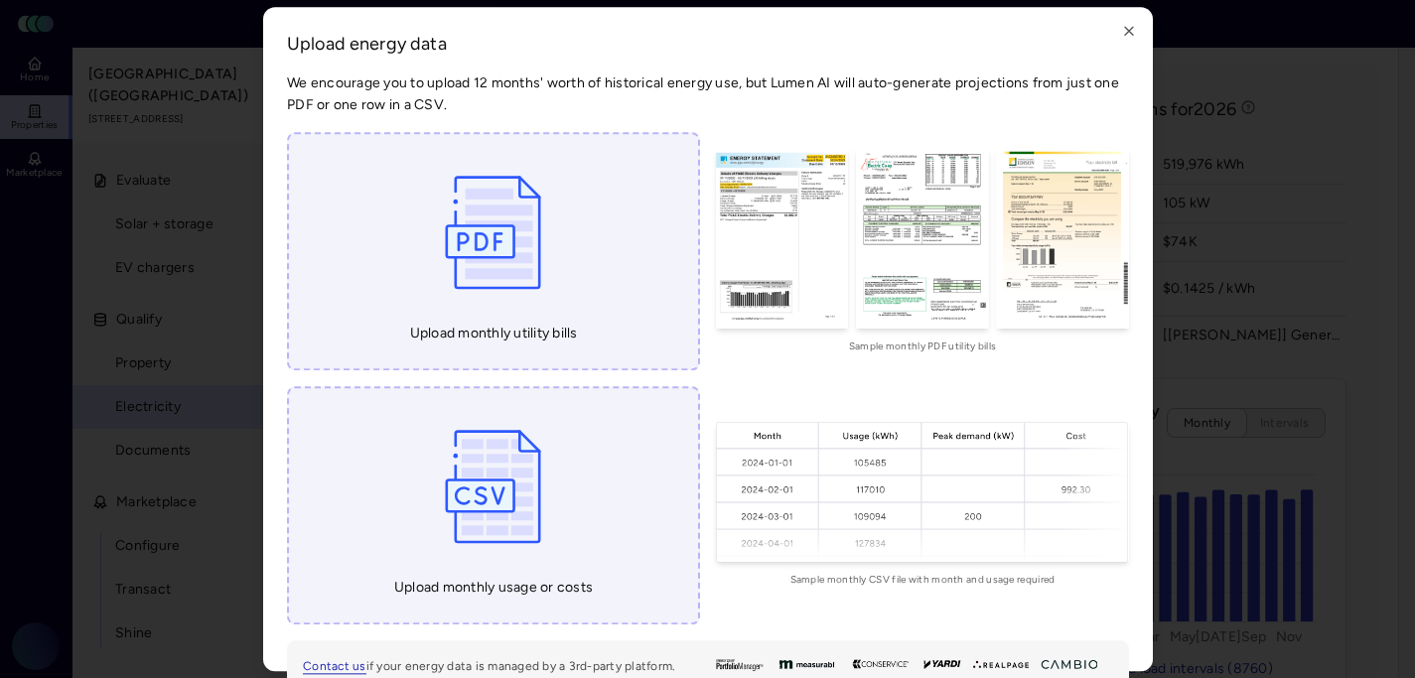
click at [526, 500] on img at bounding box center [493, 486] width 116 height 149
click at [499, 454] on img at bounding box center [493, 486] width 116 height 149
click at [533, 505] on img at bounding box center [493, 486] width 116 height 149
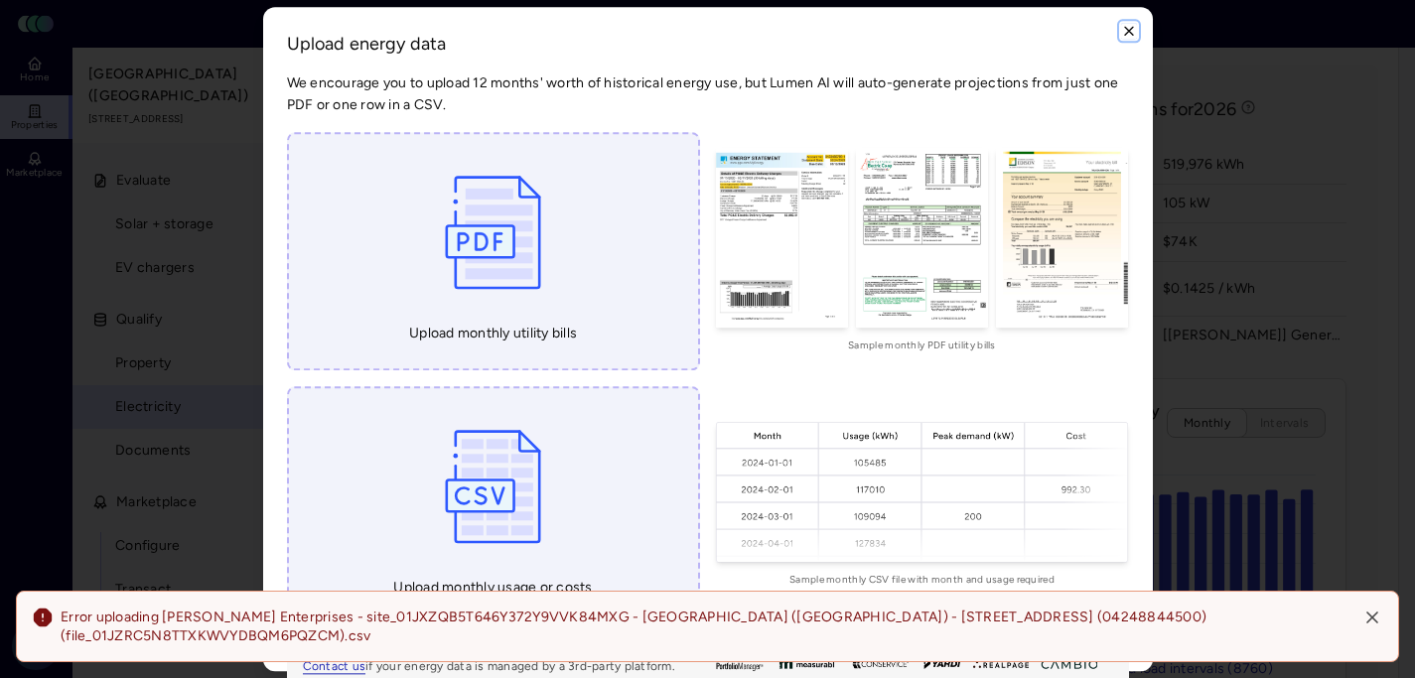
click at [1135, 28] on icon "button" at bounding box center [1129, 31] width 16 height 16
